Goal: Information Seeking & Learning: Learn about a topic

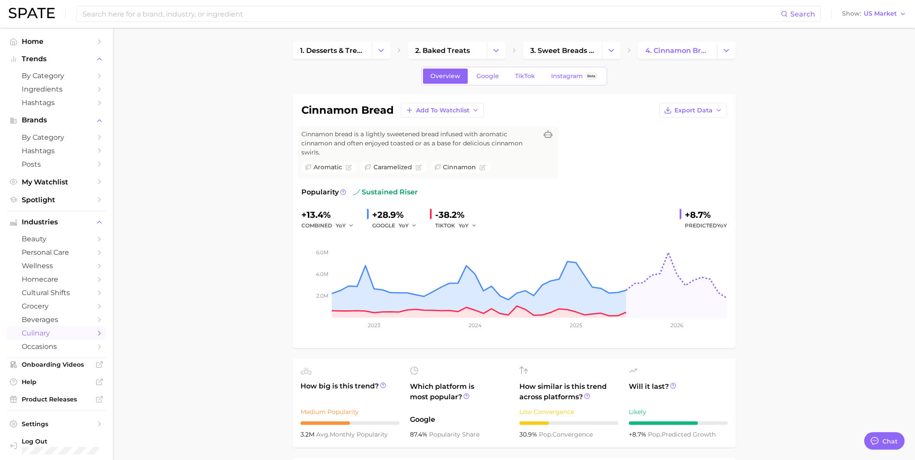
scroll to position [386, 0]
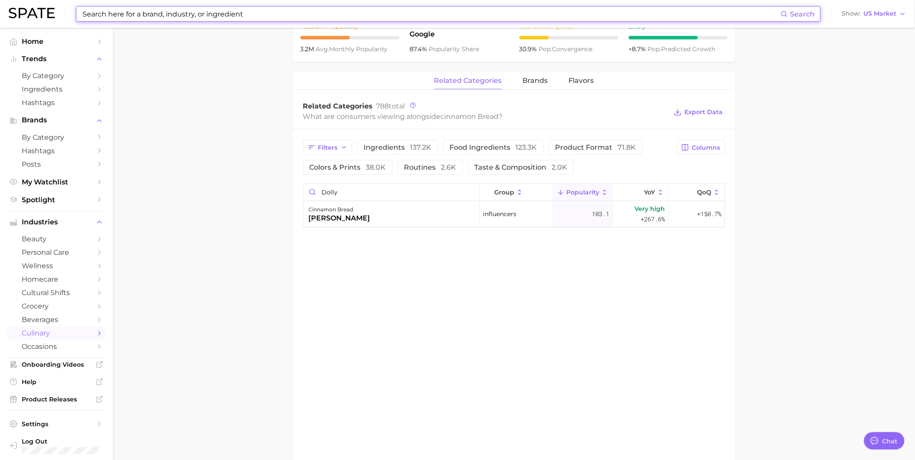
click at [214, 15] on input at bounding box center [431, 14] width 699 height 15
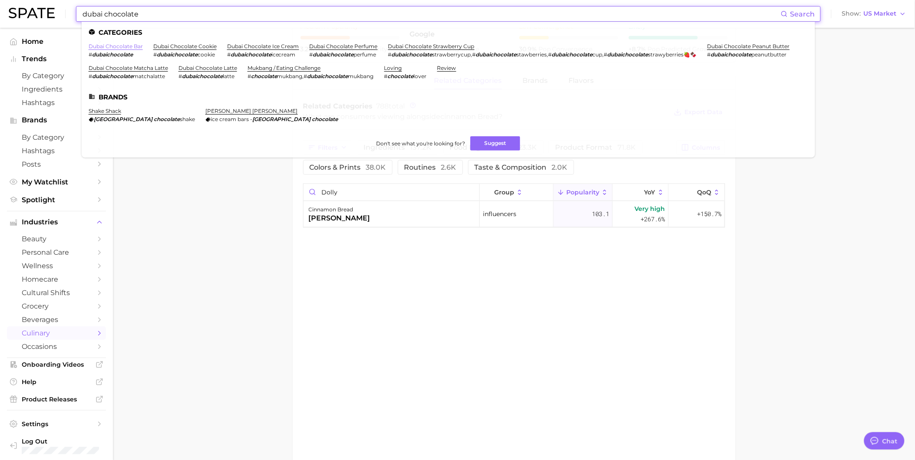
type input "dubai chocolate"
click at [136, 48] on link "dubai chocolate bar" at bounding box center [116, 46] width 54 height 7
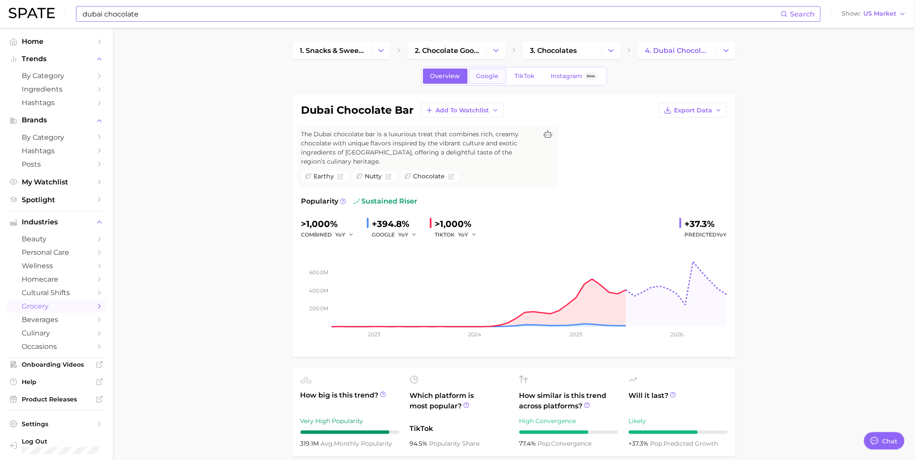
click at [493, 71] on link "Google" at bounding box center [487, 76] width 37 height 15
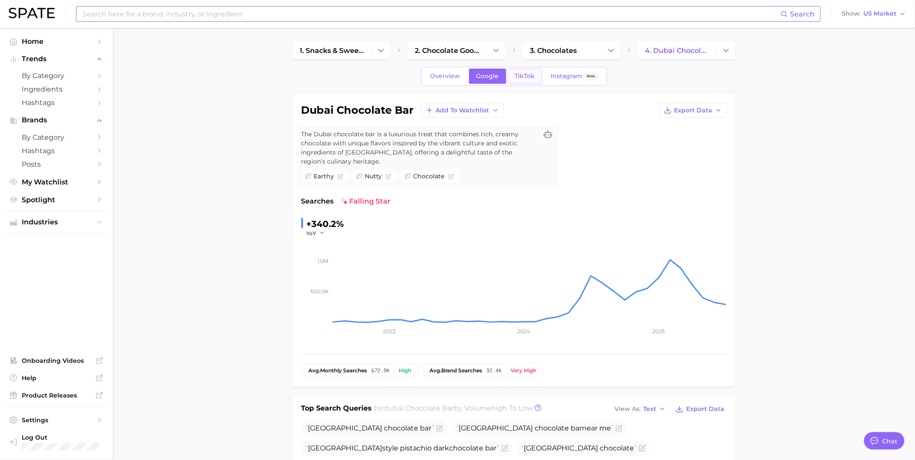
click at [521, 74] on span "TikTok" at bounding box center [525, 76] width 20 height 7
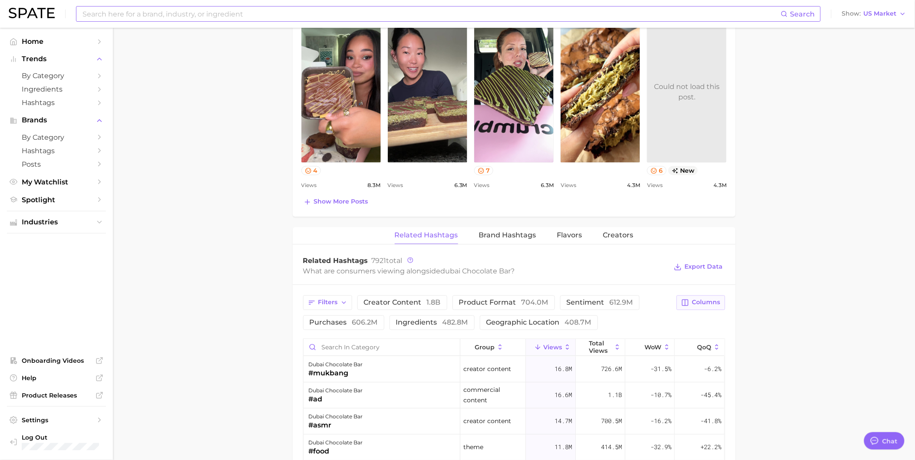
drag, startPoint x: 697, startPoint y: 327, endPoint x: 687, endPoint y: 305, distance: 23.3
click at [687, 305] on icon "button" at bounding box center [685, 303] width 8 height 8
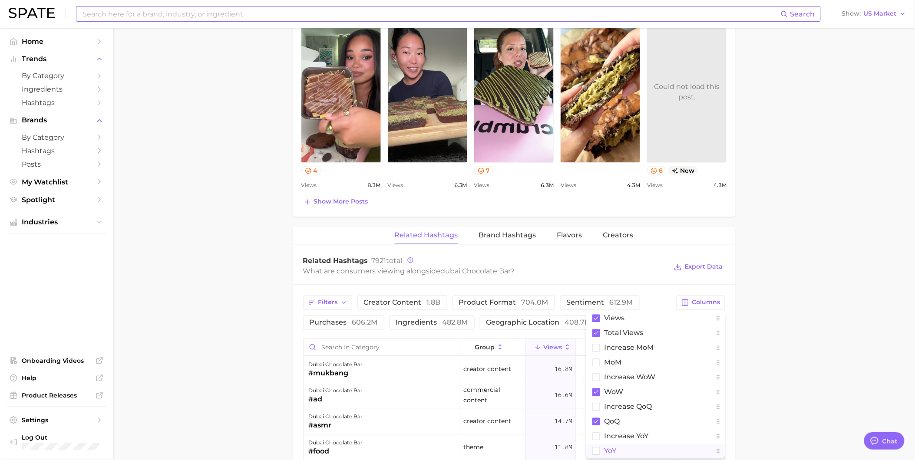
click at [637, 448] on button "YoY" at bounding box center [655, 451] width 139 height 15
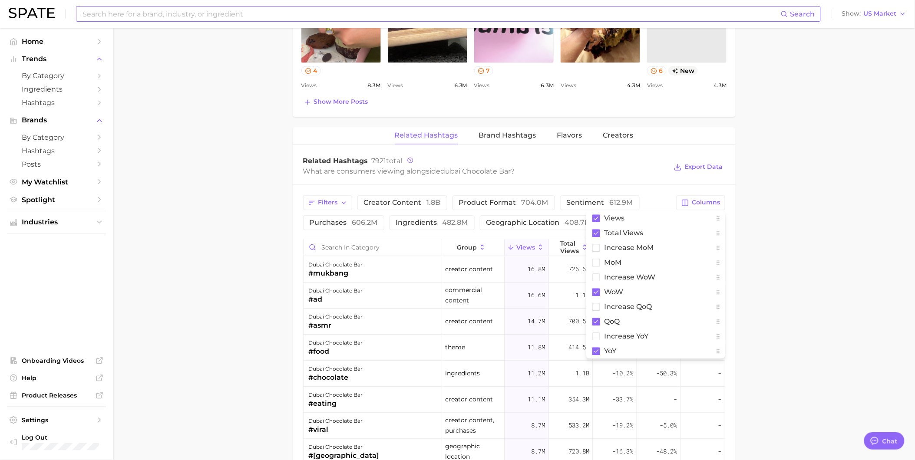
scroll to position [627, 0]
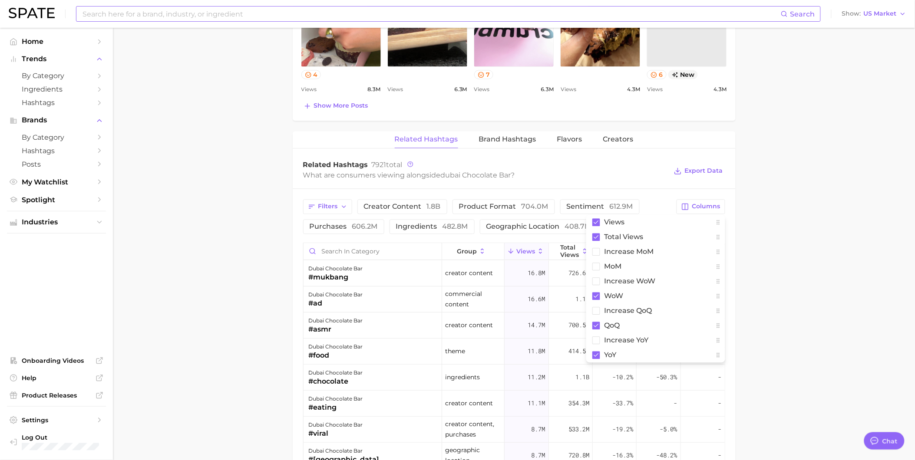
click at [761, 375] on main "1. snacks & sweets 2. chocolate goods 3. chocolates 4. dubai chocolate bar Over…" at bounding box center [514, 79] width 802 height 1356
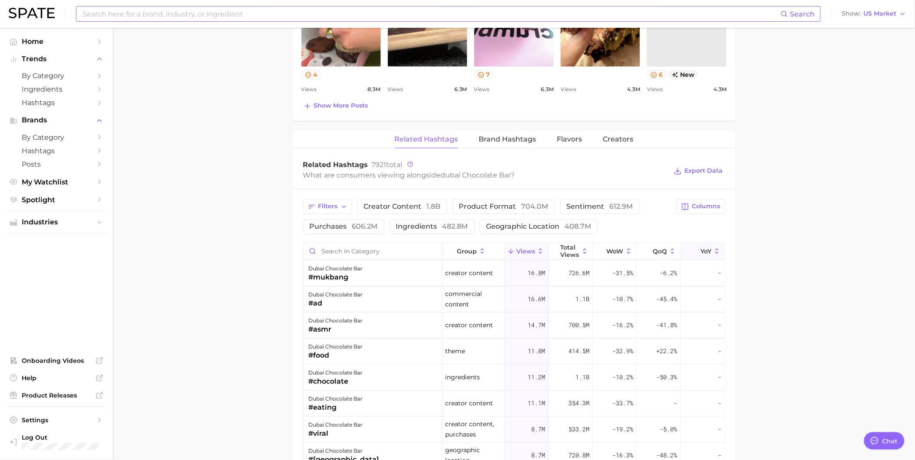
click at [700, 252] on span "YoY" at bounding box center [705, 251] width 11 height 7
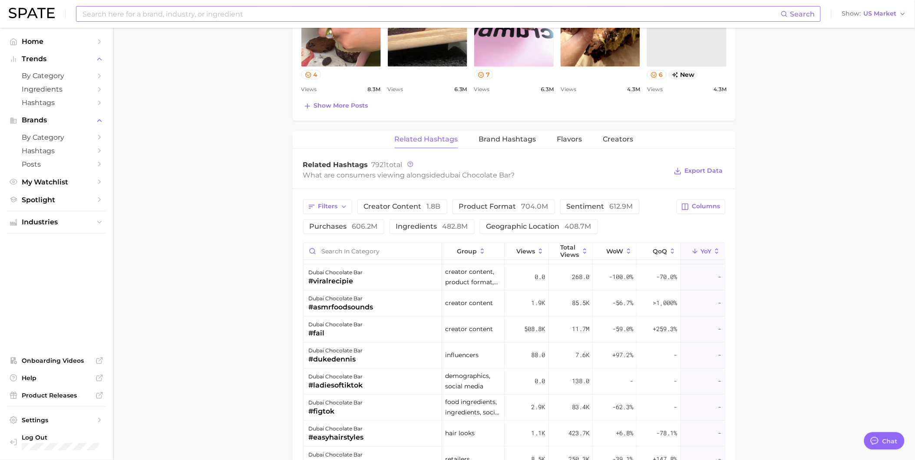
scroll to position [0, 0]
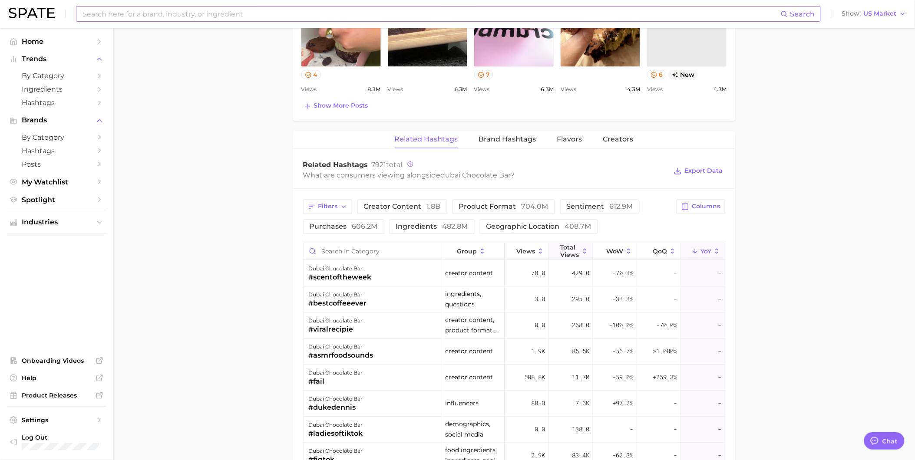
click at [566, 247] on span "Total Views" at bounding box center [570, 251] width 19 height 14
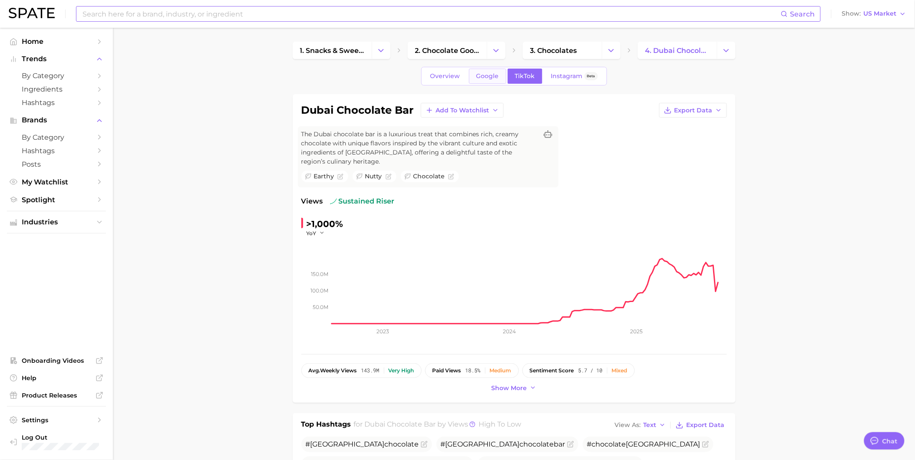
click at [482, 83] on link "Google" at bounding box center [487, 76] width 37 height 15
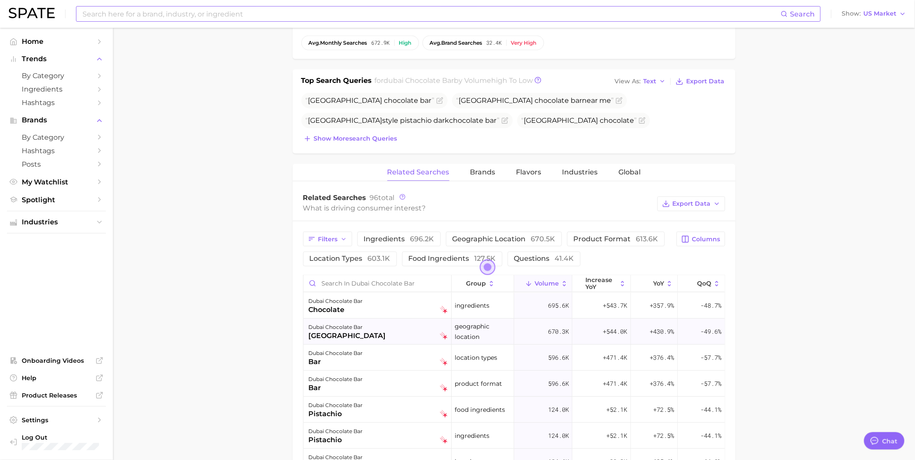
scroll to position [386, 0]
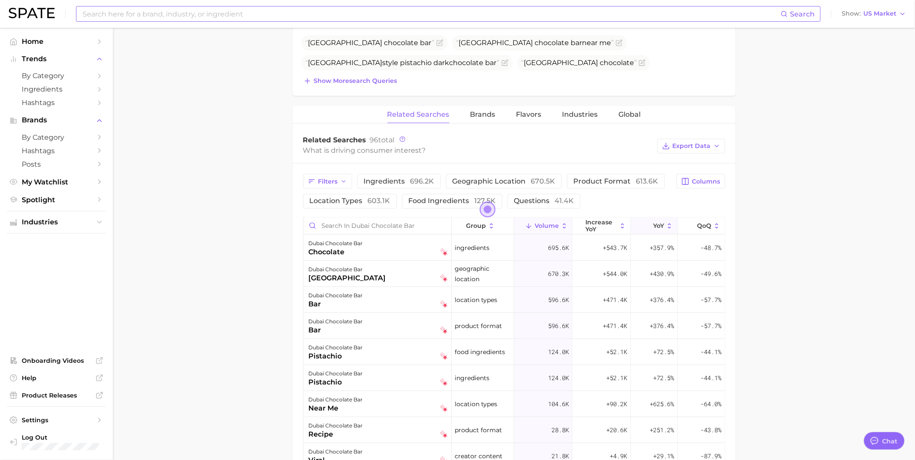
click at [656, 227] on span "YoY" at bounding box center [658, 226] width 11 height 7
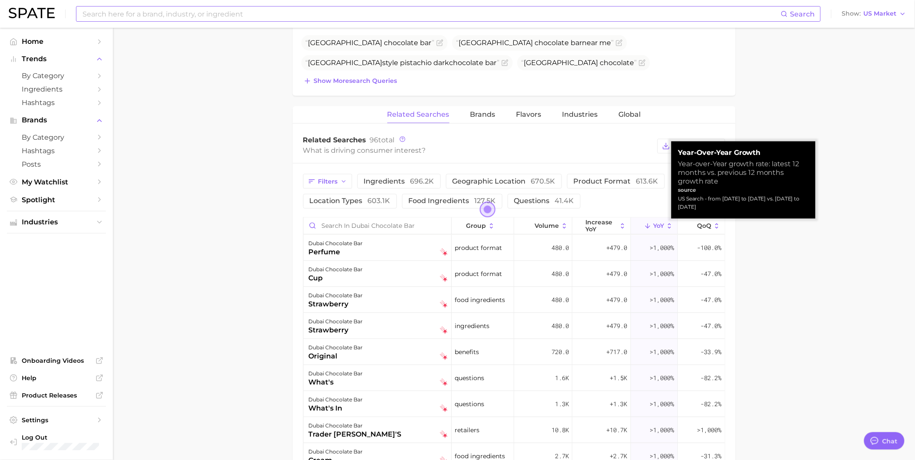
click at [656, 227] on span "YoY" at bounding box center [658, 226] width 11 height 7
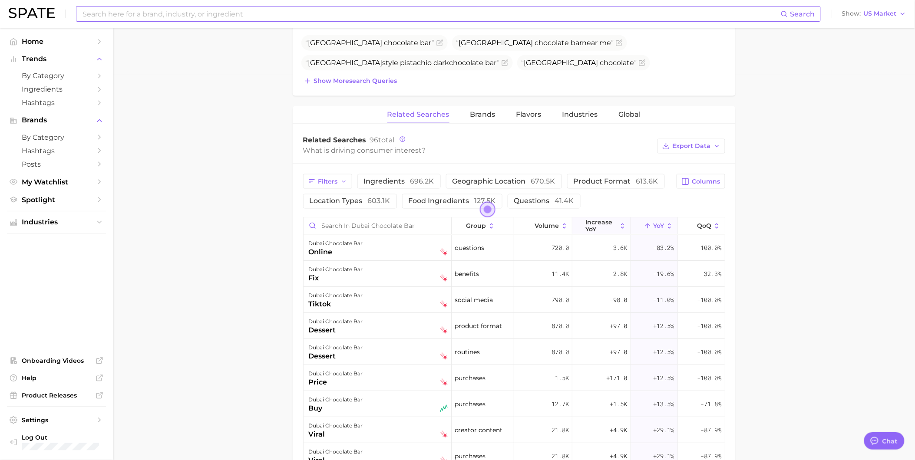
click at [612, 221] on button "increase YoY" at bounding box center [601, 226] width 58 height 17
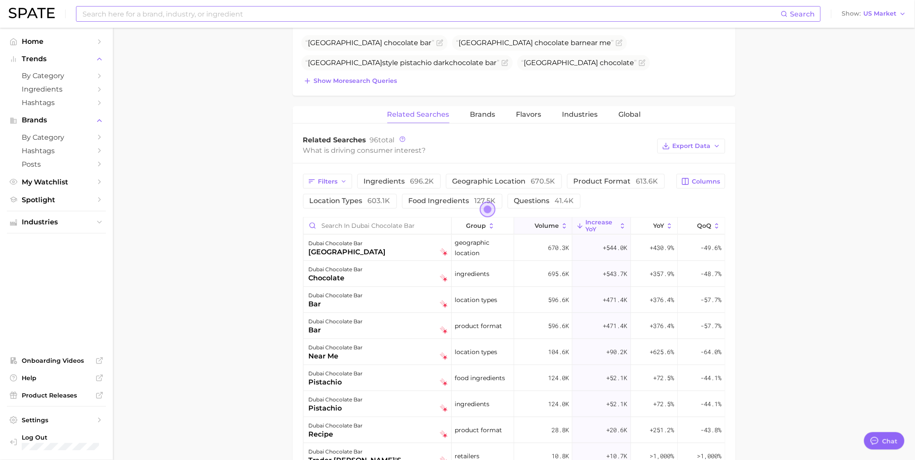
click at [556, 221] on button "Volume" at bounding box center [543, 226] width 58 height 17
click at [377, 255] on div "dubai chocolate bar chocolate" at bounding box center [378, 248] width 139 height 19
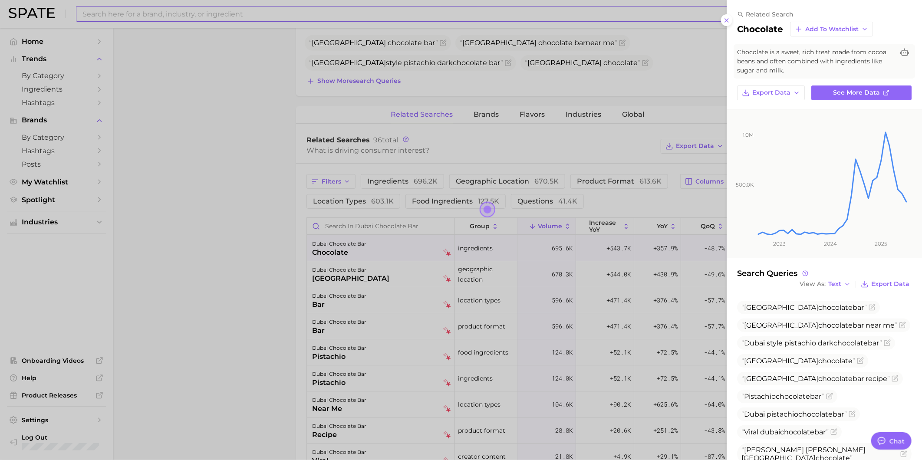
click at [472, 145] on div at bounding box center [461, 230] width 922 height 460
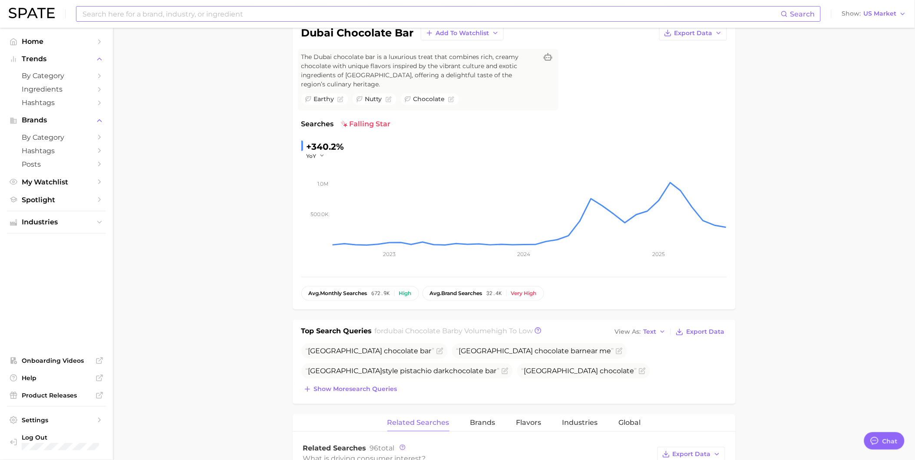
scroll to position [0, 0]
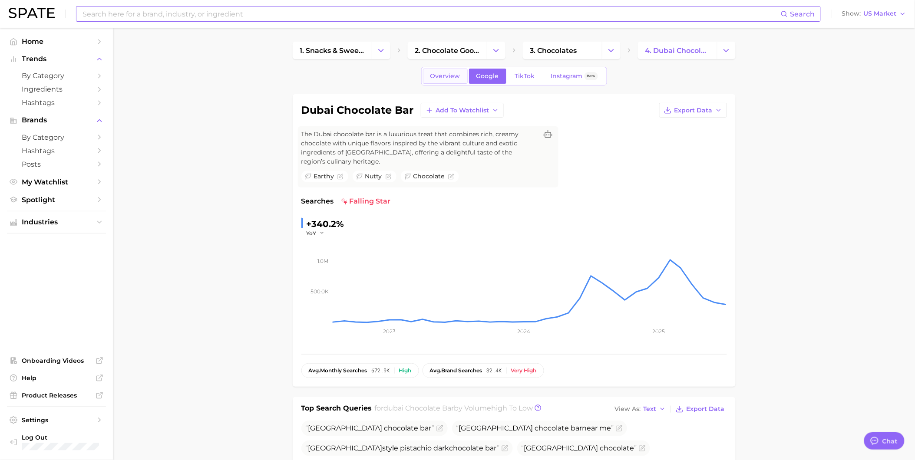
click at [449, 81] on link "Overview" at bounding box center [445, 76] width 45 height 15
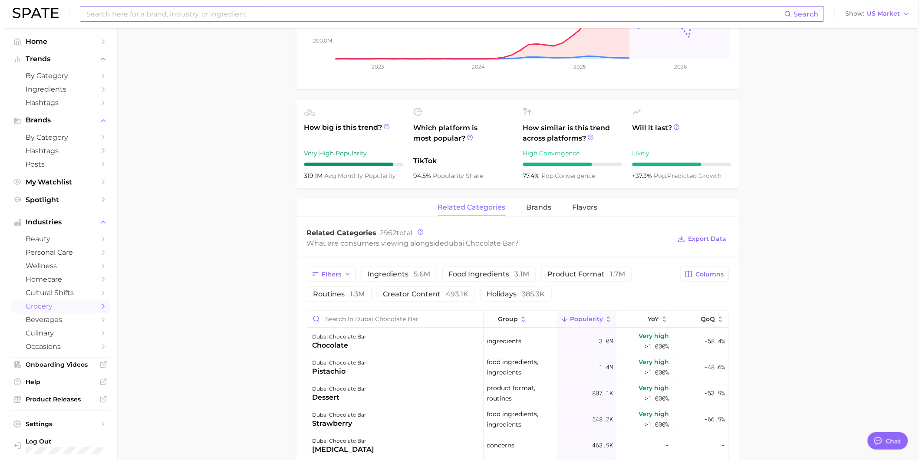
scroll to position [289, 0]
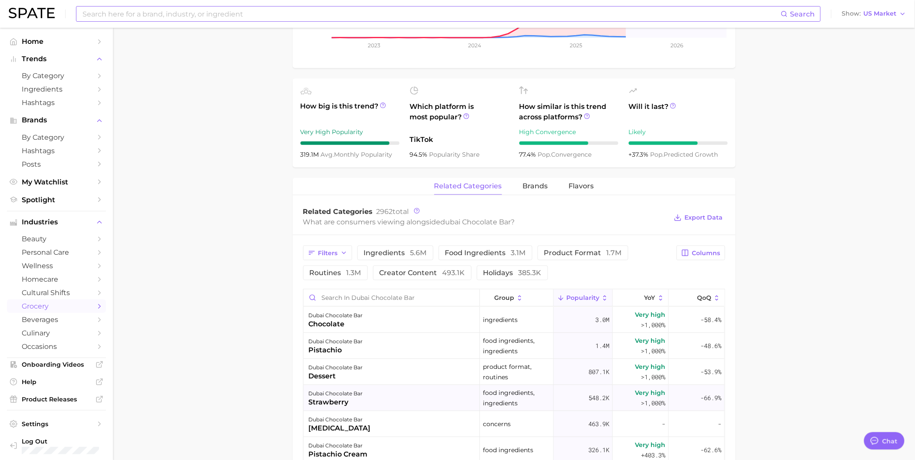
click at [355, 400] on div "strawberry" at bounding box center [336, 402] width 54 height 10
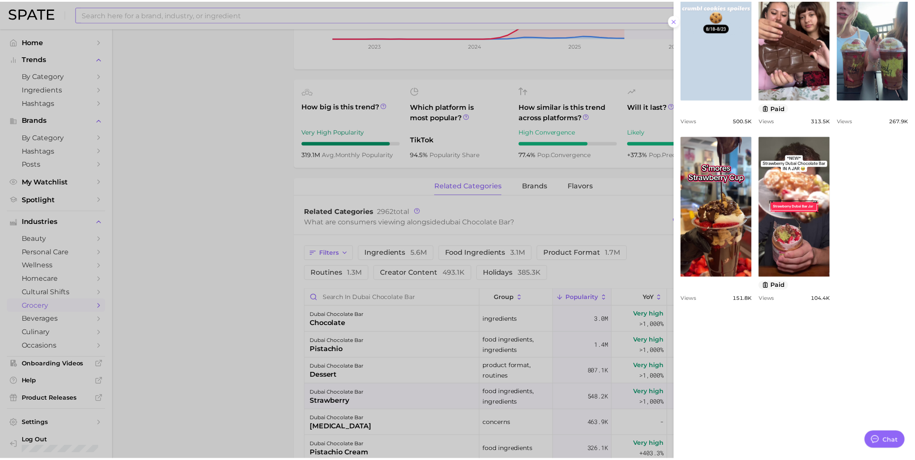
scroll to position [386, 0]
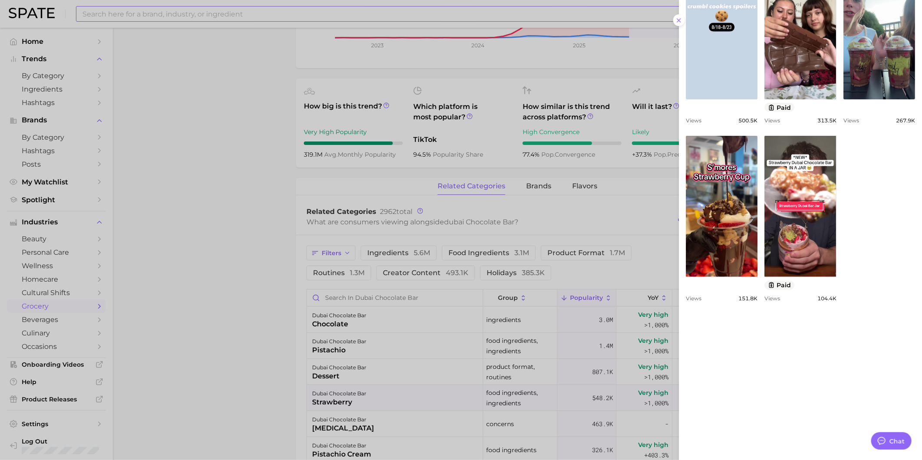
click at [268, 378] on div at bounding box center [461, 230] width 922 height 460
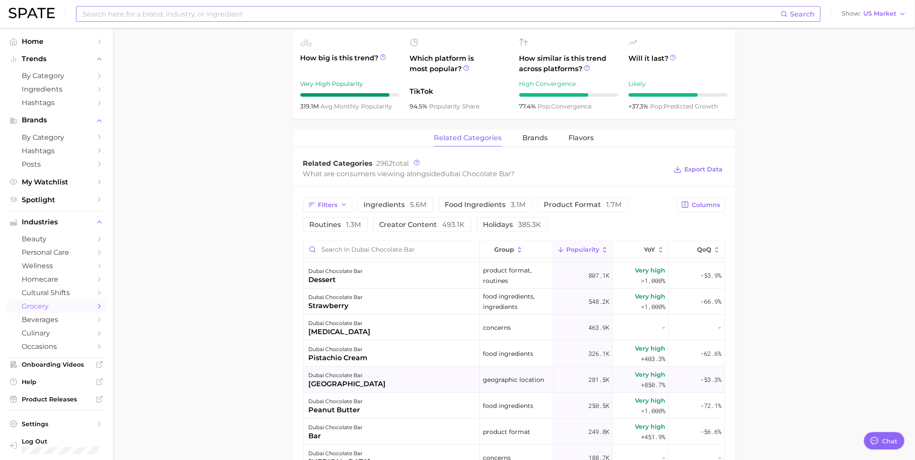
scroll to position [0, 0]
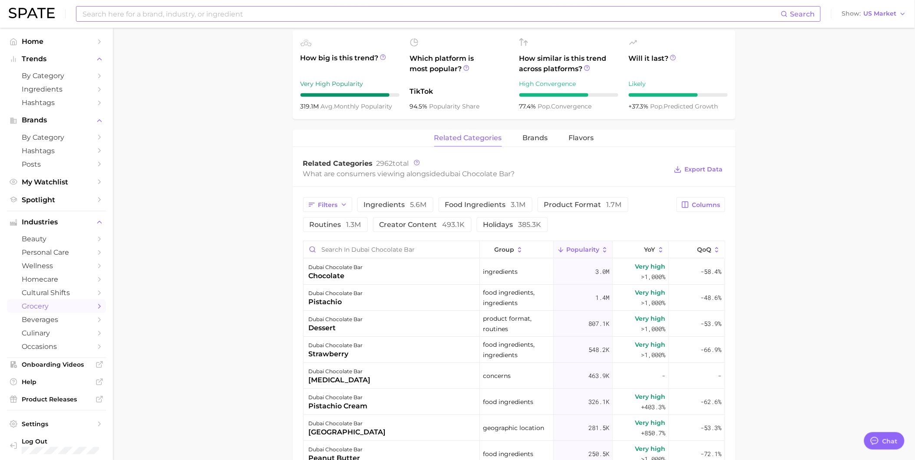
click at [581, 254] on button "Popularity" at bounding box center [583, 249] width 59 height 17
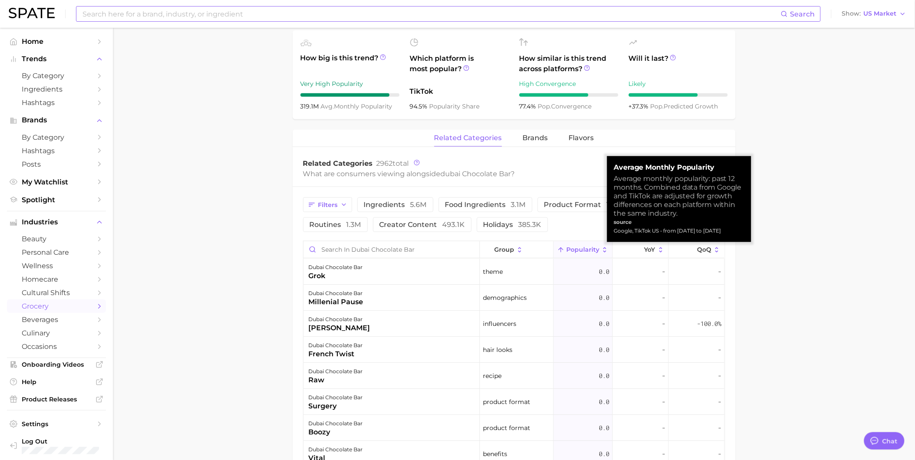
click at [581, 253] on span "Popularity" at bounding box center [582, 249] width 33 height 7
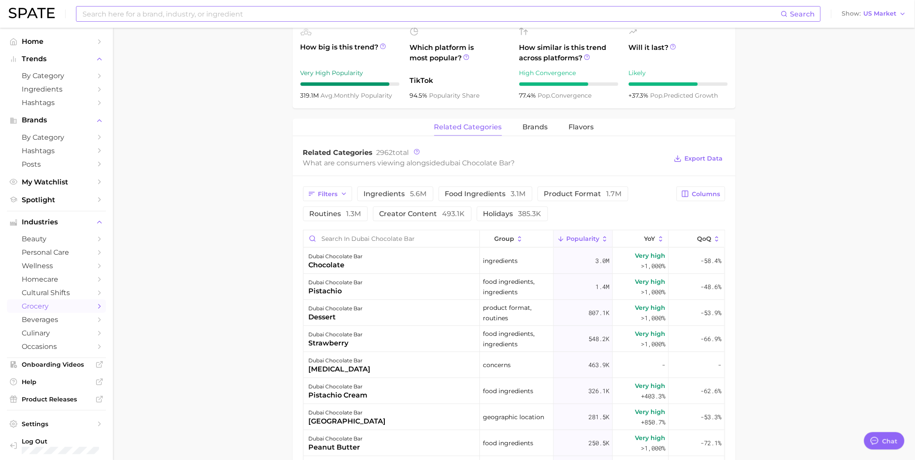
scroll to position [386, 0]
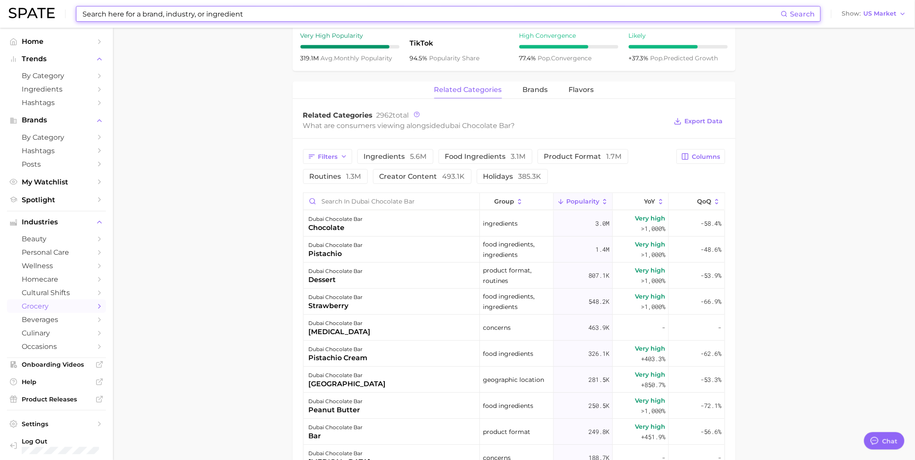
click at [275, 7] on input at bounding box center [431, 14] width 699 height 15
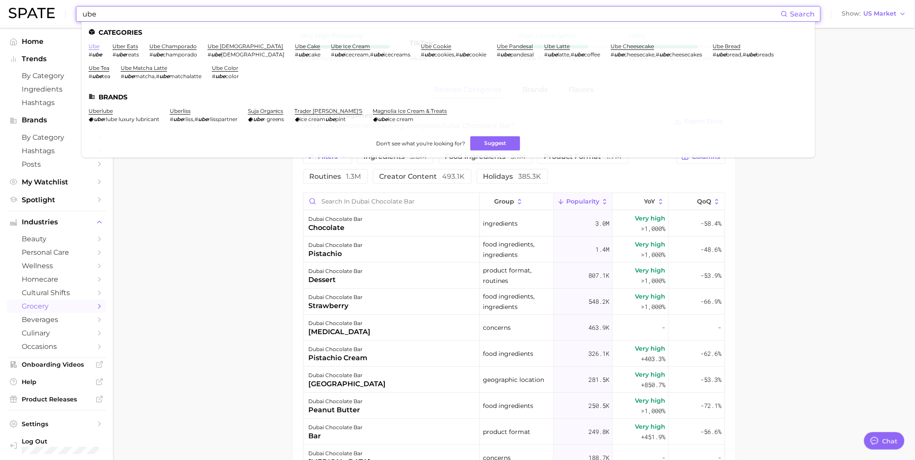
type input "ube"
click at [93, 47] on link "ube" at bounding box center [94, 46] width 11 height 7
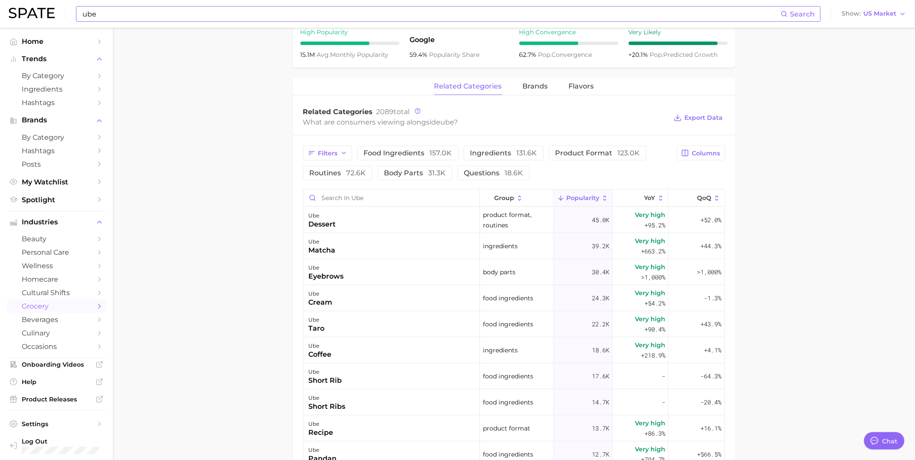
scroll to position [386, 0]
